Goal: Task Accomplishment & Management: Manage account settings

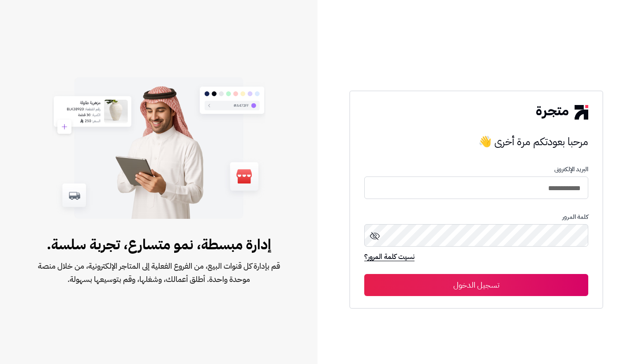
click at [475, 182] on input "**********" at bounding box center [476, 187] width 224 height 22
drag, startPoint x: 0, startPoint y: 0, endPoint x: 475, endPoint y: 182, distance: 508.7
click at [475, 182] on input "**********" at bounding box center [476, 187] width 224 height 22
type input "***"
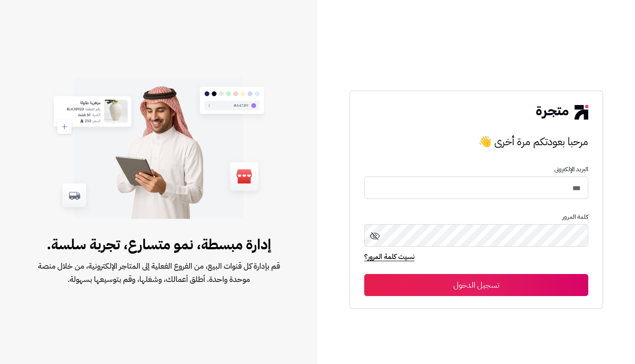
click at [553, 282] on button "تسجيل الدخول" at bounding box center [476, 285] width 224 height 22
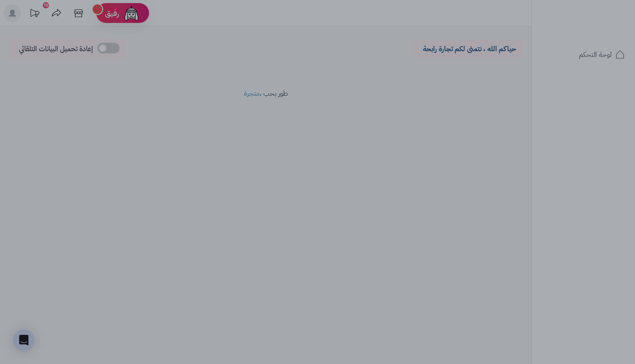
click at [362, 58] on div at bounding box center [317, 182] width 635 height 364
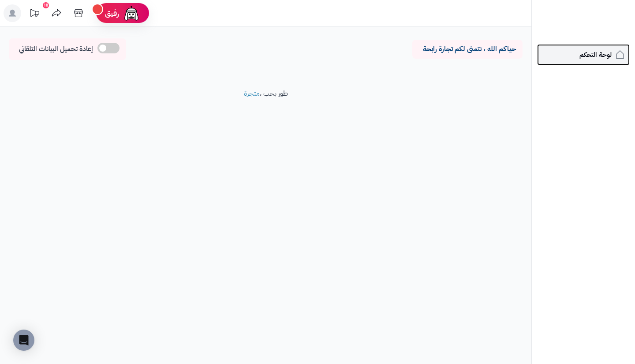
click at [582, 52] on span "لوحة التحكم" at bounding box center [595, 55] width 32 height 12
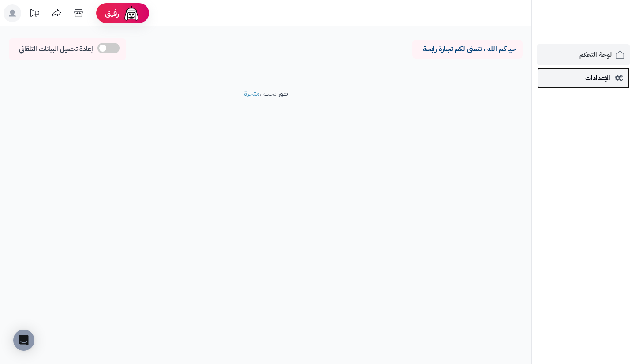
click at [582, 77] on link "الإعدادات" at bounding box center [583, 77] width 93 height 21
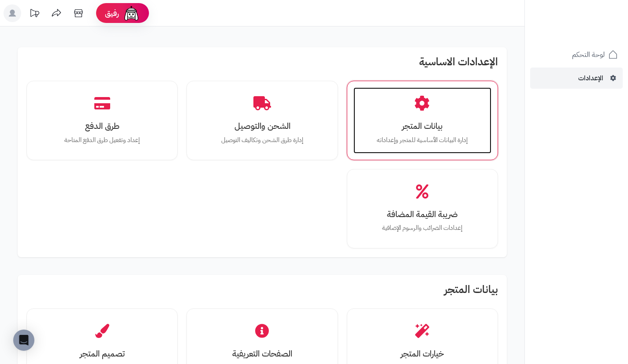
click at [392, 133] on div "بيانات المتجر إدارة البيانات الأساسية للمتجر وإعداداته" at bounding box center [423, 120] width 138 height 66
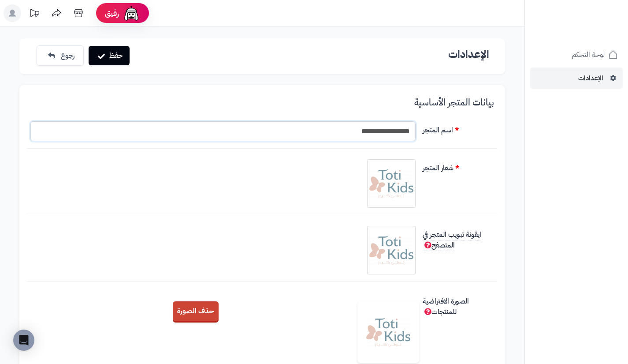
click at [359, 123] on input "**********" at bounding box center [222, 131] width 385 height 20
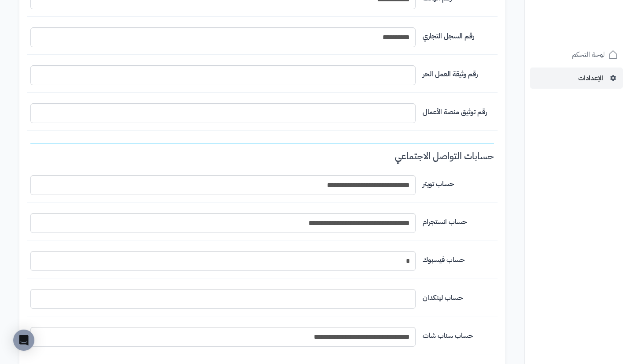
scroll to position [615, 0]
click at [392, 113] on input "التخطيط الافتراضي" at bounding box center [222, 113] width 385 height 20
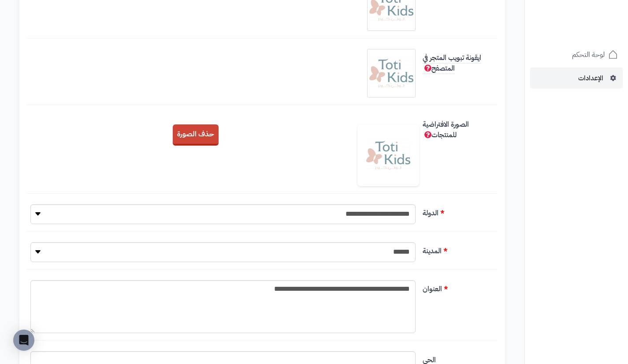
scroll to position [0, 0]
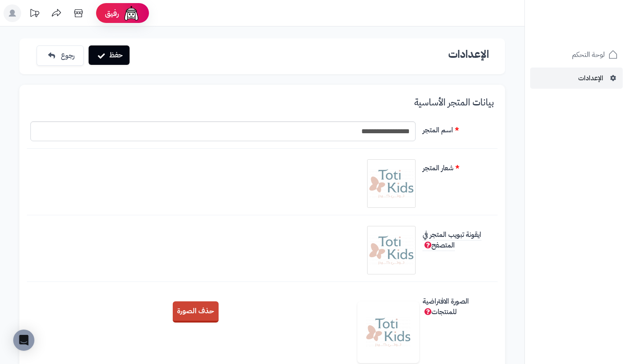
type input "**********"
click at [124, 60] on button "حفظ" at bounding box center [109, 54] width 41 height 19
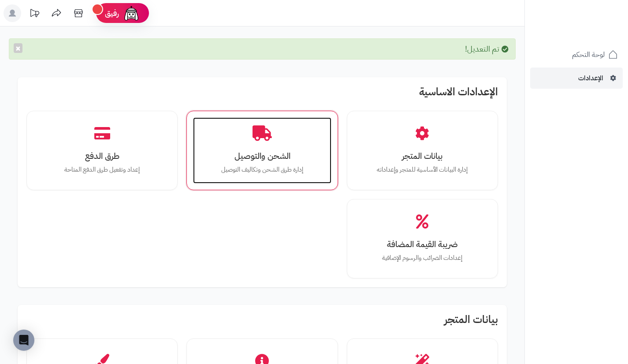
click at [229, 156] on h3 "الشحن والتوصيل" at bounding box center [262, 155] width 120 height 9
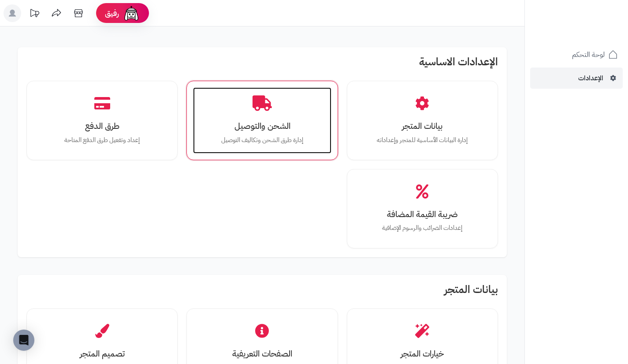
click at [288, 149] on div "الشحن والتوصيل إدارة طرق الشحن وتكاليف التوصيل" at bounding box center [262, 120] width 138 height 66
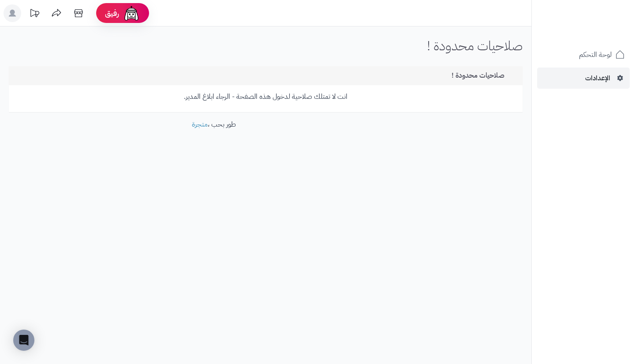
click at [314, 92] on p "انت لا تمتلك صلاحية لدخول هذه الصفحة - الرجاء ابلاغ المدير." at bounding box center [265, 97] width 501 height 10
click at [572, 53] on link "لوحة التحكم" at bounding box center [583, 54] width 93 height 21
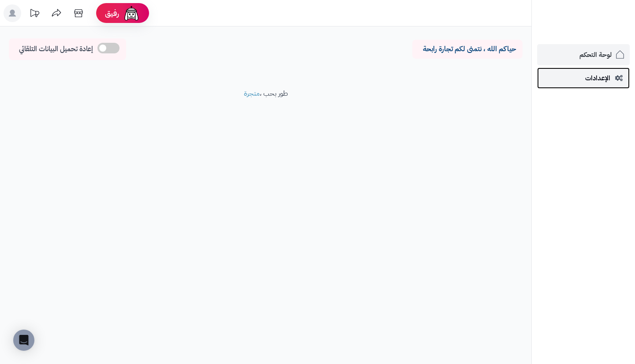
click at [567, 82] on link "الإعدادات" at bounding box center [583, 77] width 93 height 21
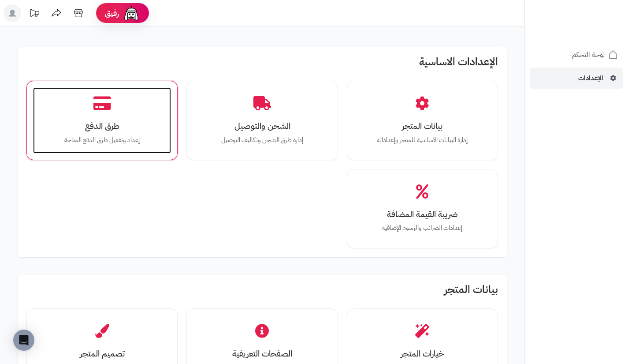
click at [119, 137] on p "إعداد وتفعيل طرق الدفع المتاحة" at bounding box center [102, 140] width 120 height 10
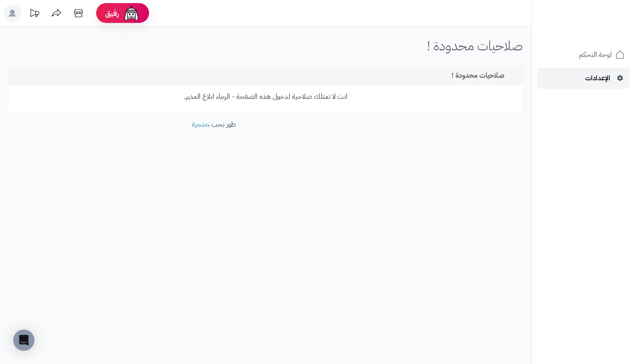
click at [575, 84] on link "الإعدادات" at bounding box center [583, 77] width 93 height 21
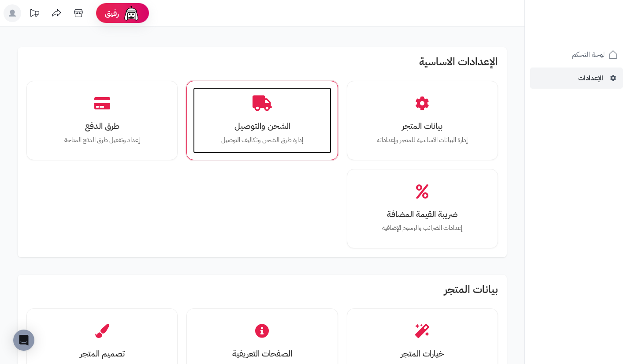
click at [300, 129] on h3 "الشحن والتوصيل" at bounding box center [262, 125] width 120 height 9
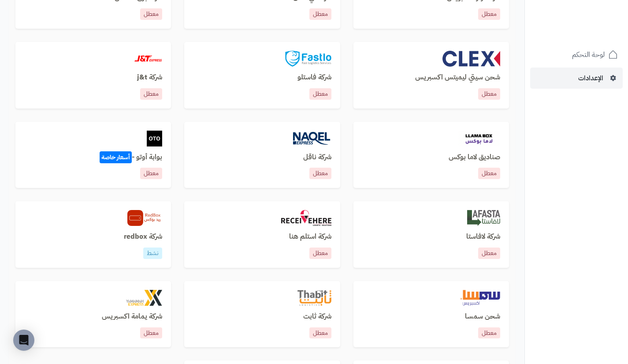
scroll to position [343, 0]
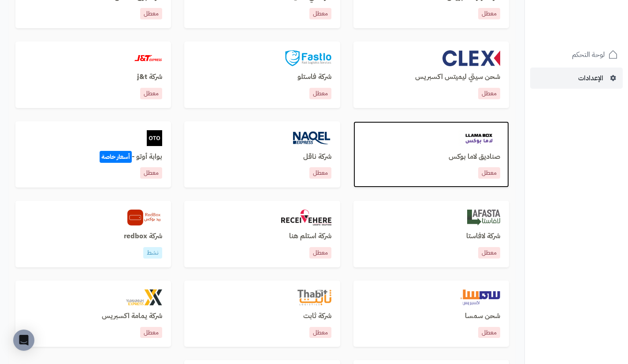
click at [467, 162] on div "صناديق لاما بوكس معطل" at bounding box center [431, 166] width 138 height 26
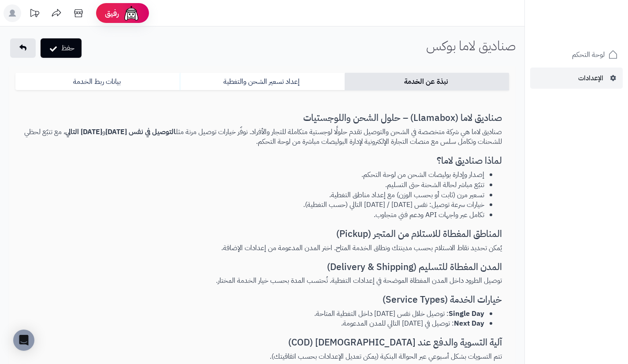
select select "***"
click at [203, 75] on link "إعداد تسعير الشحن والتغطية" at bounding box center [262, 82] width 164 height 18
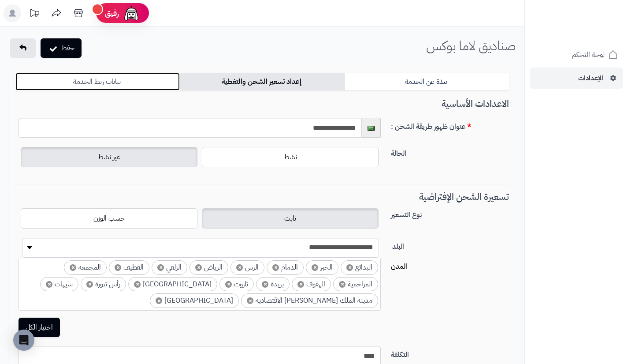
click at [138, 82] on link "بيانات ربط الخدمة" at bounding box center [97, 82] width 164 height 18
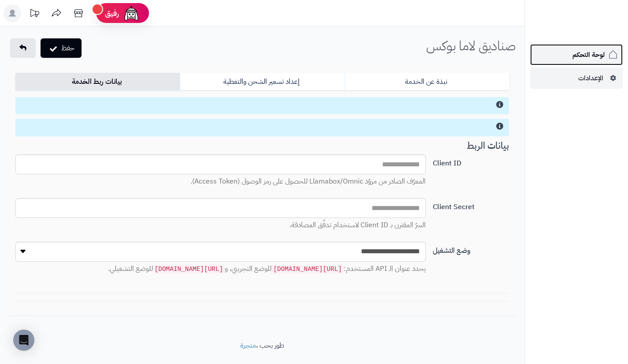
click at [549, 64] on link "لوحة التحكم" at bounding box center [577, 54] width 93 height 21
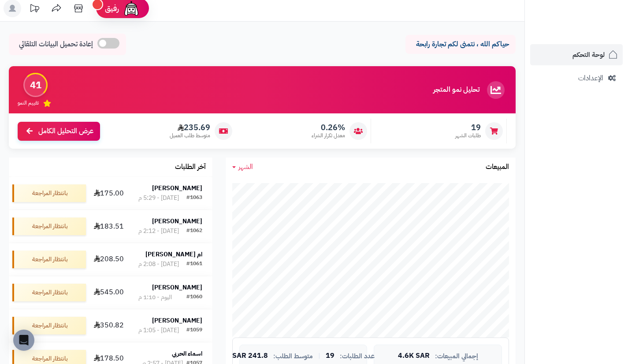
scroll to position [4, 0]
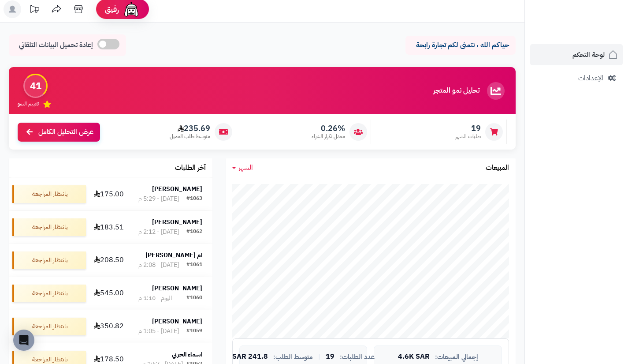
click at [471, 135] on span "طلبات الشهر" at bounding box center [469, 136] width 26 height 7
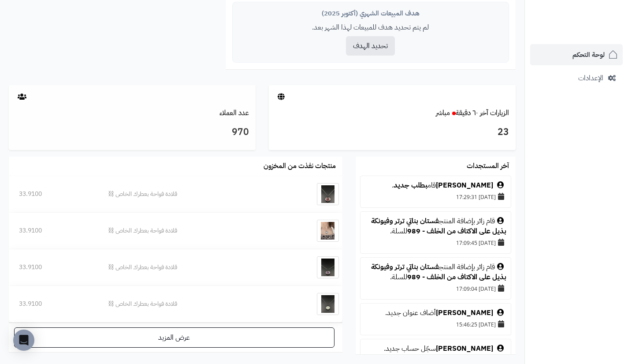
scroll to position [385, 0]
click at [230, 117] on link "عدد العملاء" at bounding box center [235, 112] width 30 height 11
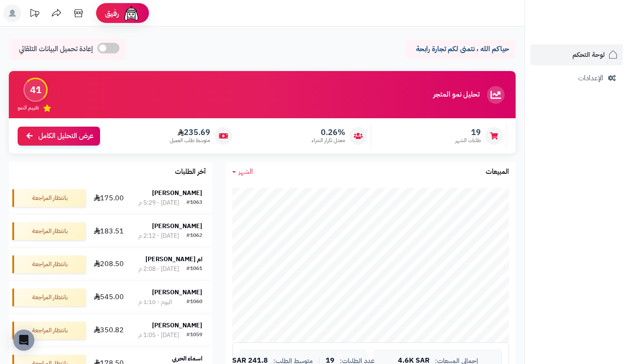
scroll to position [344, 0]
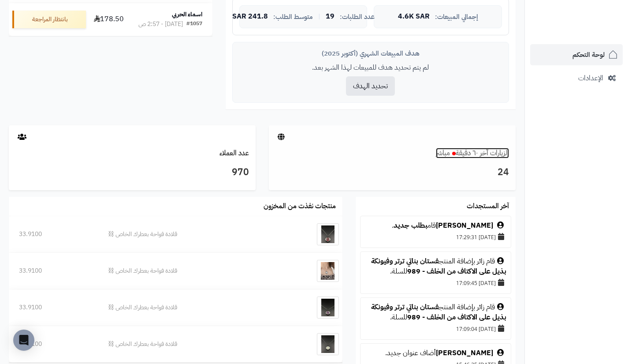
click at [467, 150] on link "الزيارات آخر ٦٠ دقيقة مباشر" at bounding box center [472, 153] width 73 height 11
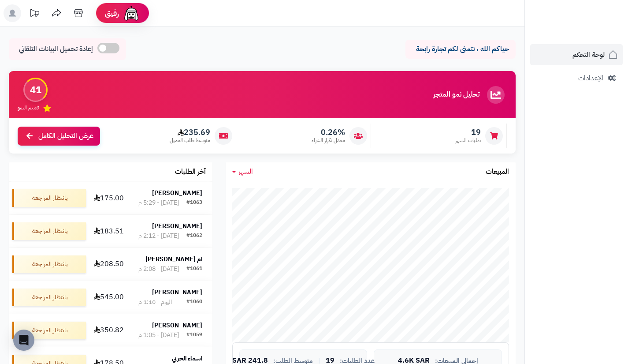
scroll to position [344, 0]
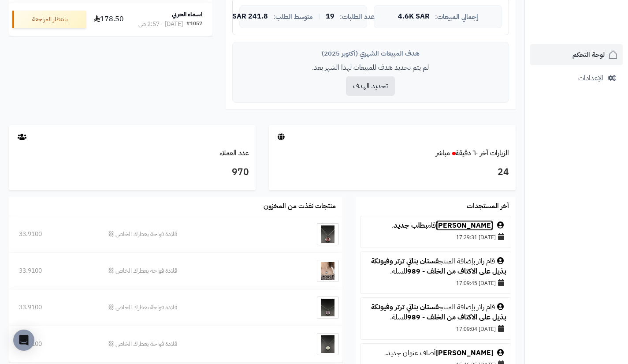
click at [467, 224] on link "[PERSON_NAME]" at bounding box center [464, 225] width 57 height 11
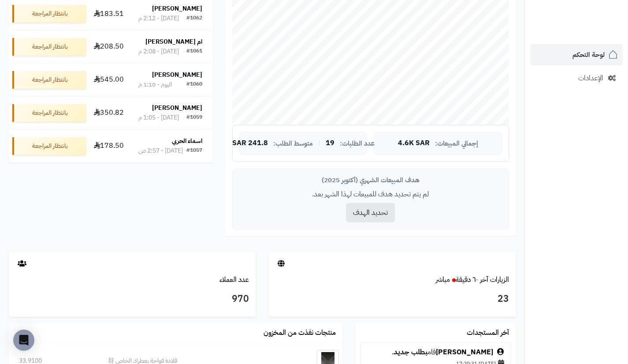
scroll to position [192, 0]
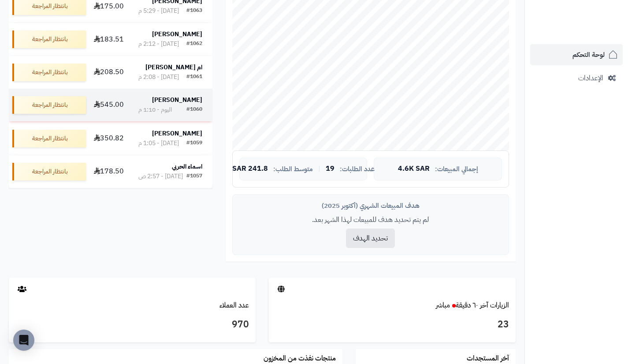
click at [166, 104] on strong "العنود القحطاني" at bounding box center [177, 99] width 50 height 9
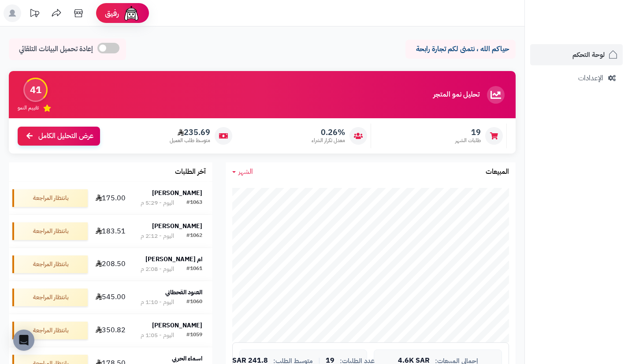
scroll to position [192, 0]
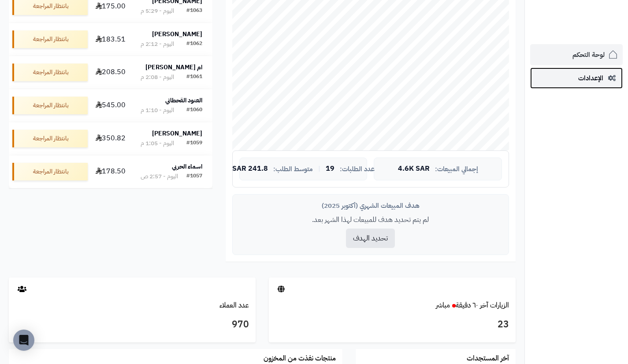
click at [564, 76] on link "الإعدادات" at bounding box center [577, 77] width 93 height 21
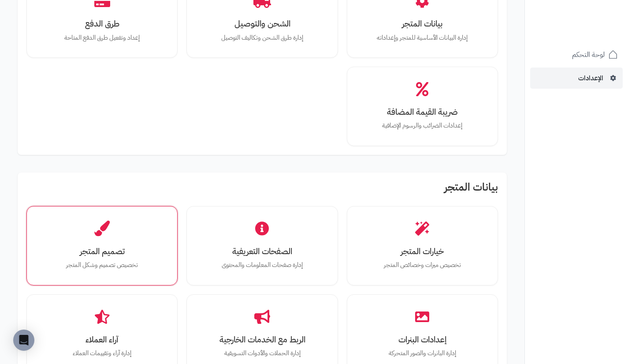
scroll to position [103, 0]
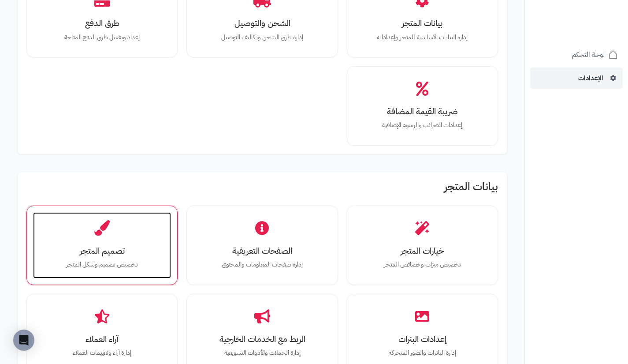
click at [156, 235] on div "تصميم المتجر تخصيص تصميم وشكل المتجر" at bounding box center [102, 245] width 138 height 66
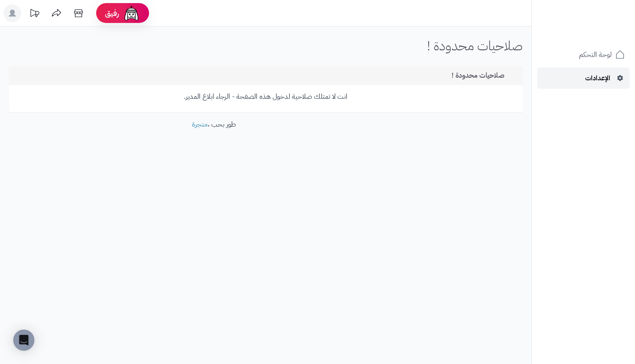
click at [586, 72] on span "الإعدادات" at bounding box center [597, 78] width 25 height 12
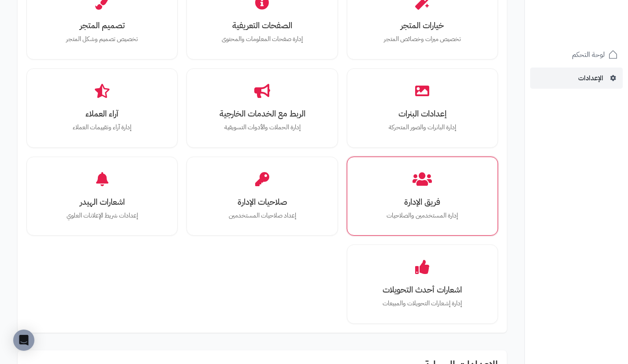
scroll to position [329, 0]
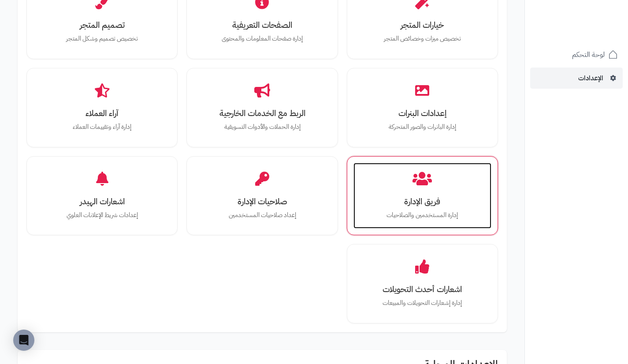
click at [408, 163] on div "فريق الإدارة إدارة المستخدمين والصلاحيات" at bounding box center [423, 196] width 138 height 66
